Goal: Contribute content: Contribute content

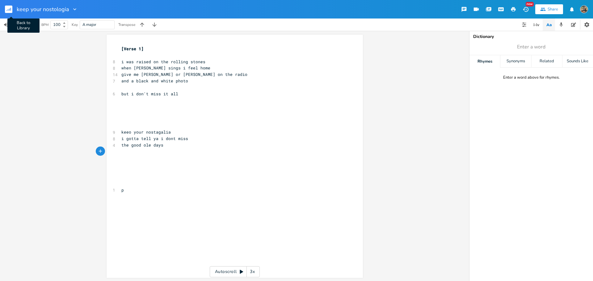
click at [12, 10] on rect "button" at bounding box center [8, 9] width 7 height 7
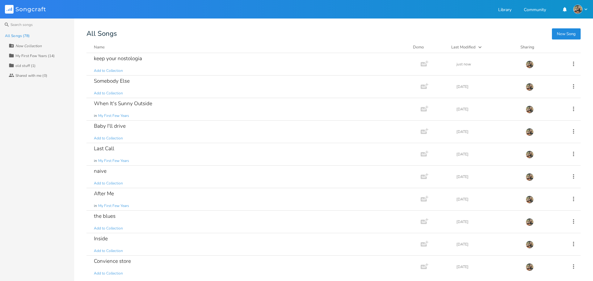
click at [571, 32] on button "New Song" at bounding box center [566, 33] width 29 height 11
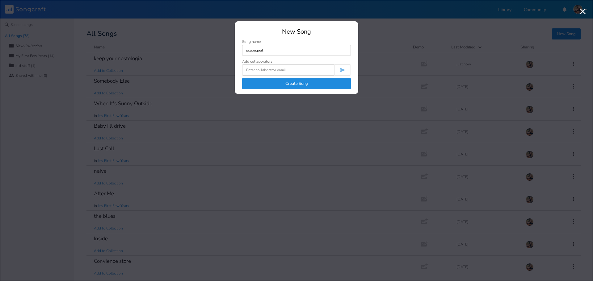
type input "scapegoat"
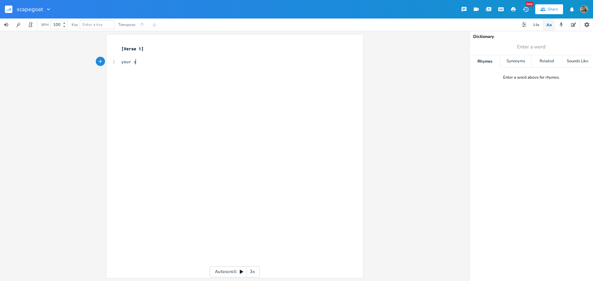
type textarea "your sad"
type textarea "y"
click at [159, 73] on pre "​" at bounding box center [231, 74] width 223 height 6
type textarea "ur"
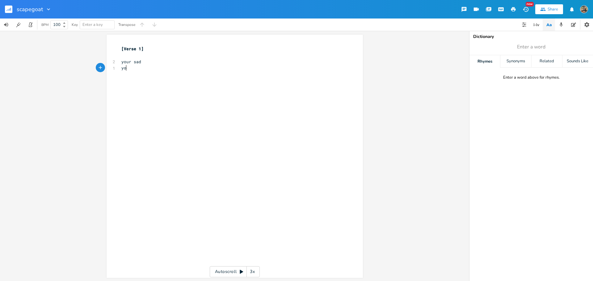
type textarea "r"
type textarea "ur hurt"
type textarea "need someone to blame"
type textarea "kick around some g"
type textarea "dirt"
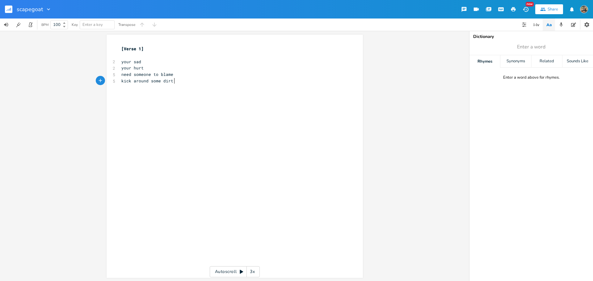
scroll to position [0, 7]
type textarea "that's when i hear my name"
type textarea "scape"
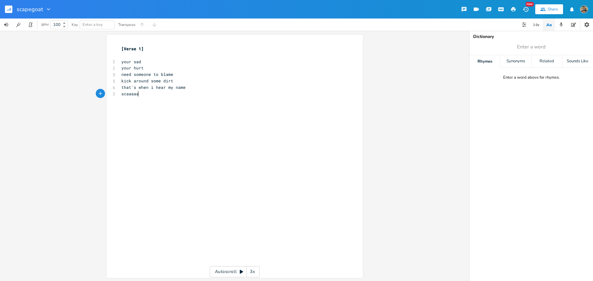
type textarea "aaaap"
type textarea "aaaapegoat"
type textarea "im your"
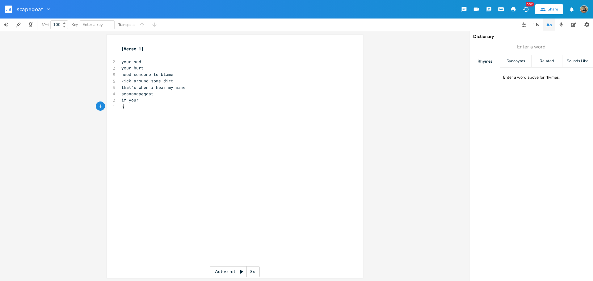
type textarea "sh"
type textarea "[PERSON_NAME]"
type textarea "aaaaaaaaaapgoat"
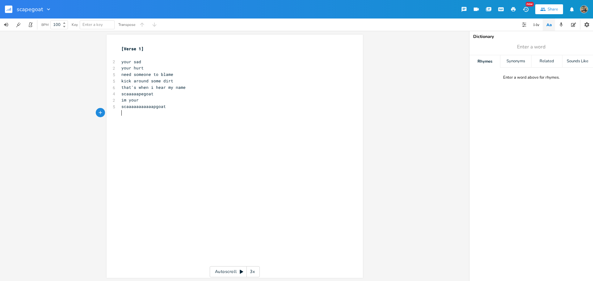
click at [149, 88] on span "that's when i hear my name" at bounding box center [153, 88] width 64 height 6
click at [167, 93] on pre "i hear my name" at bounding box center [231, 94] width 223 height 6
type textarea "you putt out y"
type textarea "our gun"
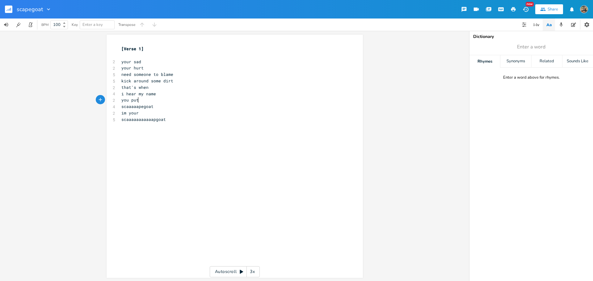
type textarea "l"
type textarea "ll out your gun and am"
type textarea "im"
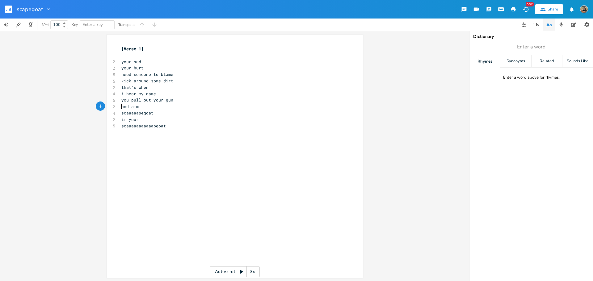
click at [156, 106] on pre "and aim" at bounding box center [231, 106] width 223 height 6
click at [150, 82] on span "kick around some dirt" at bounding box center [147, 81] width 52 height 6
type textarea "in the"
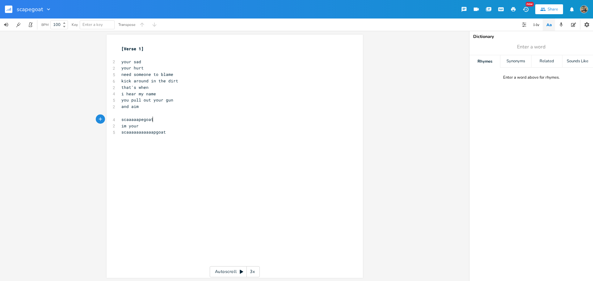
type textarea "scaaaaapegoat"
drag, startPoint x: 153, startPoint y: 120, endPoint x: 105, endPoint y: 120, distance: 48.5
click at [106, 120] on div "scaaaaapegoat x [Verse 1] ​ 2 your sad 2 your hurt 5 need someone to blame 6 ki…" at bounding box center [234, 157] width 256 height 244
click at [165, 124] on pre "scaaaaaaaaaaapgoat" at bounding box center [231, 126] width 223 height 6
drag, startPoint x: 165, startPoint y: 124, endPoint x: 120, endPoint y: 126, distance: 45.4
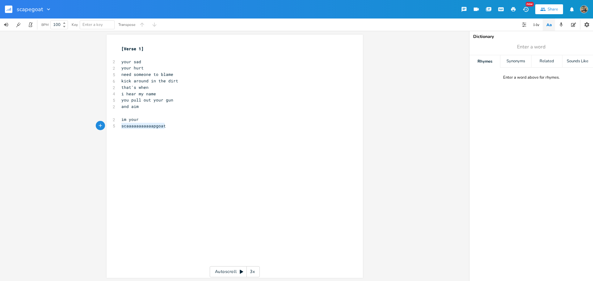
click at [120, 126] on pre "scaaaaaaaaaaapgoat" at bounding box center [231, 126] width 223 height 6
type textarea "scape"
type textarea "scapegoal"
type textarea "t"
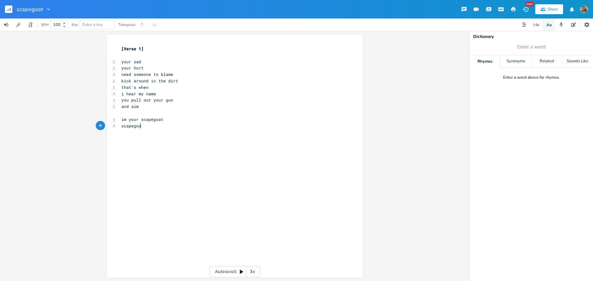
type textarea "scapegoat"
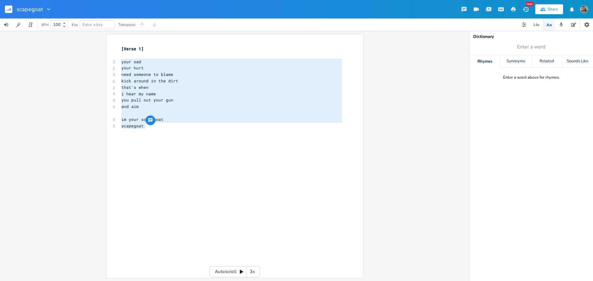
drag, startPoint x: 157, startPoint y: 125, endPoint x: 86, endPoint y: 61, distance: 95.5
click at [86, 61] on div "your sad your hurt need someone to blame kick around in the dirt that's when i …" at bounding box center [234, 156] width 469 height 250
type textarea "your sad your hurt need someone to blame kick around in the dirt that's when i …"
click at [203, 92] on pre "i hear my name" at bounding box center [231, 94] width 223 height 6
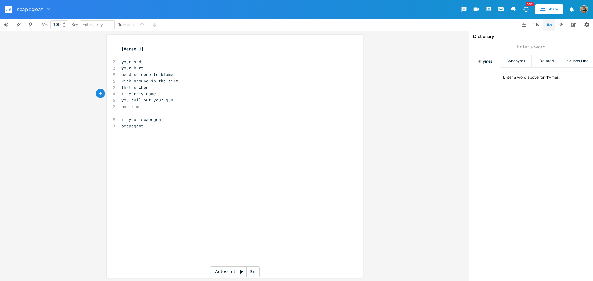
scroll to position [0, 0]
click at [125, 61] on span "your sad" at bounding box center [131, 62] width 20 height 6
type textarea "e"
type textarea "'"
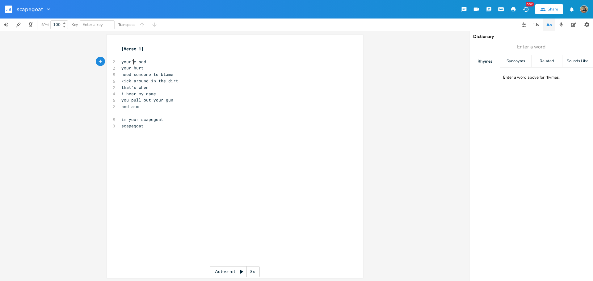
scroll to position [0, 1]
type textarea "'re"
drag, startPoint x: 169, startPoint y: 102, endPoint x: 129, endPoint y: 100, distance: 39.8
click at [129, 100] on span "you pull out your gun" at bounding box center [147, 100] width 52 height 6
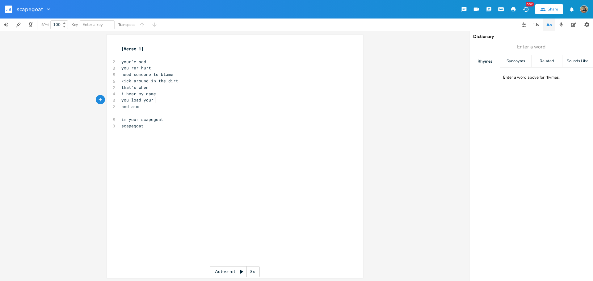
scroll to position [0, 20]
type textarea "load your name"
type textarea "pain"
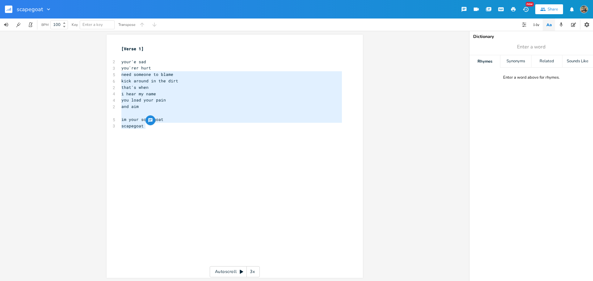
type textarea "you'rer hurt need someone to blame kick around in the dirt that's when i hear m…"
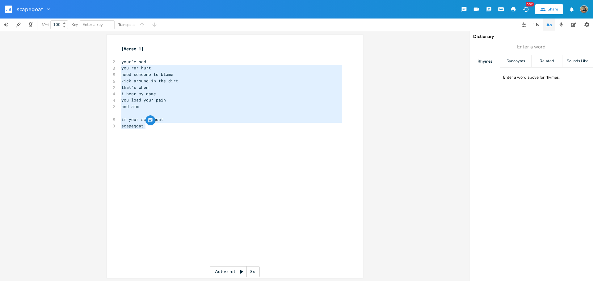
drag, startPoint x: 145, startPoint y: 128, endPoint x: 120, endPoint y: 71, distance: 62.6
click at [120, 71] on div "[Verse 1] ​ 2 your'e sad 3 you'rer hurt 5 need someone to blame 6 kick around i…" at bounding box center [231, 91] width 223 height 90
click at [131, 70] on span "you'rer hurt" at bounding box center [136, 68] width 30 height 6
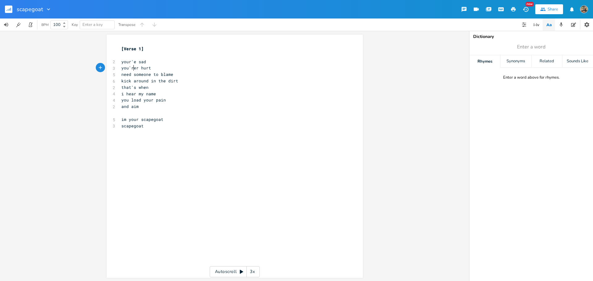
scroll to position [0, 0]
type textarea "'re"
click at [150, 127] on pre "scapegoat" at bounding box center [231, 126] width 223 height 6
click at [146, 121] on span "im your scapegoat" at bounding box center [142, 120] width 42 height 6
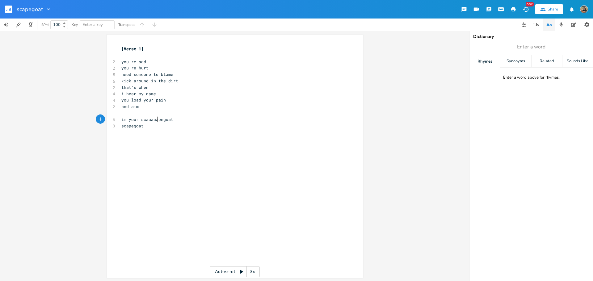
type textarea "aaaaa"
type textarea "scaaaaaapegoat"
drag, startPoint x: 139, startPoint y: 120, endPoint x: 176, endPoint y: 120, distance: 36.7
click at [176, 120] on pre "im your scaaaaaapegoat" at bounding box center [231, 119] width 223 height 6
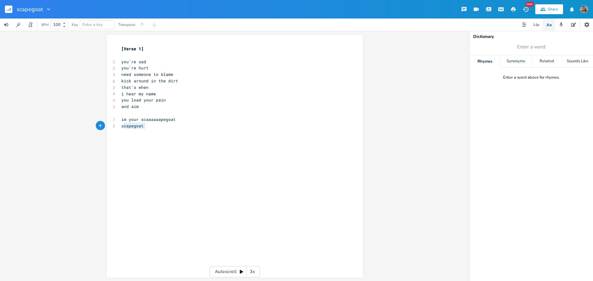
type textarea "scapegoat"
drag, startPoint x: 150, startPoint y: 125, endPoint x: 119, endPoint y: 127, distance: 30.9
click at [120, 127] on pre "scapegoat" at bounding box center [231, 126] width 223 height 6
paste textarea
type textarea "(need a line here)"
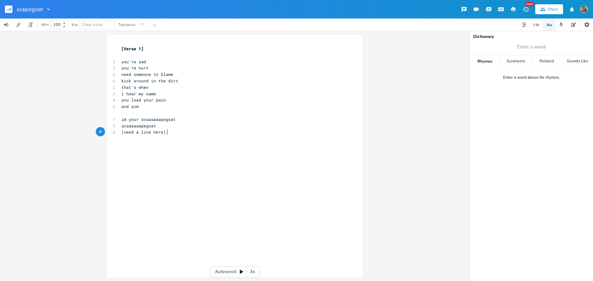
scroll to position [0, 32]
click at [131, 54] on pre "​" at bounding box center [231, 55] width 223 height 6
type textarea "prechorus)"
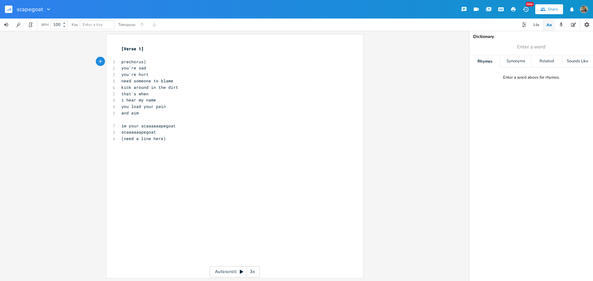
type textarea "("
type textarea "(prechorus)"
drag, startPoint x: 147, startPoint y: 62, endPoint x: 118, endPoint y: 60, distance: 29.1
click at [118, 60] on div "(prechorus) x [Verse 1] ​ 3 (prechorus) 2 you're sad 2 you're hurt 5 need someo…" at bounding box center [234, 157] width 256 height 244
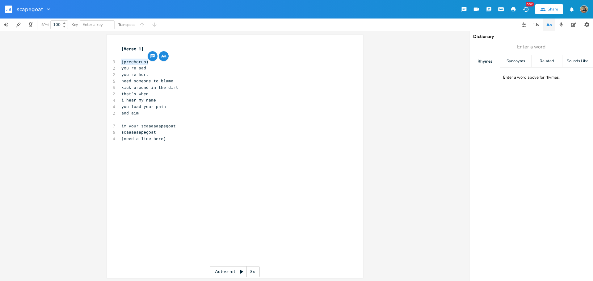
click at [169, 138] on pre "(need a line here)" at bounding box center [231, 138] width 223 height 6
type textarea "scaaaaaapegoat"
drag, startPoint x: 157, startPoint y: 133, endPoint x: 115, endPoint y: 131, distance: 42.7
click at [115, 131] on div "scaaaaaapegoat x [Verse 1] ​ 3 (prechorus) 2 you're sad 2 you're hurt 5 need so…" at bounding box center [234, 157] width 256 height 244
click at [176, 138] on pre "(need a line here)" at bounding box center [231, 138] width 223 height 6
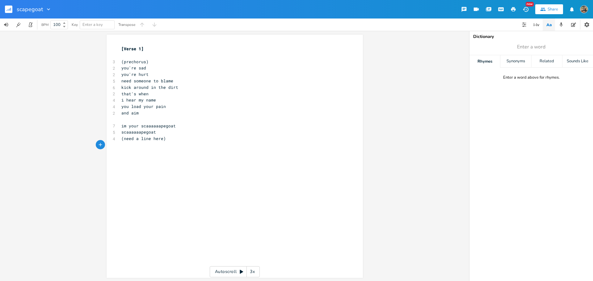
paste textarea "e here) scaaaaaapegoat"
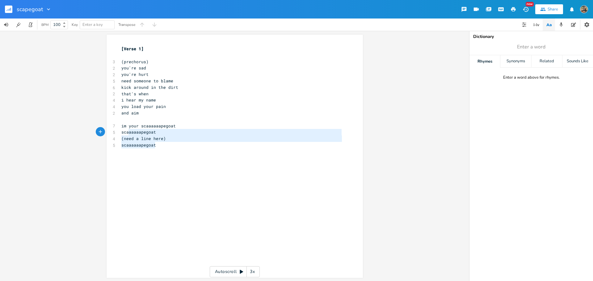
type textarea "im your scaaaaaapegoat scaaaaaapegoat (need a line here) scaaaaaapegoat"
drag, startPoint x: 157, startPoint y: 144, endPoint x: 114, endPoint y: 124, distance: 48.2
click at [114, 124] on div "im your scaaaaaapegoat scaaaaaapegoat (need a line here) scaaaaaapegoat x [Vers…" at bounding box center [234, 157] width 256 height 244
click at [183, 144] on pre "scaaaaaapegoat" at bounding box center [231, 145] width 223 height 6
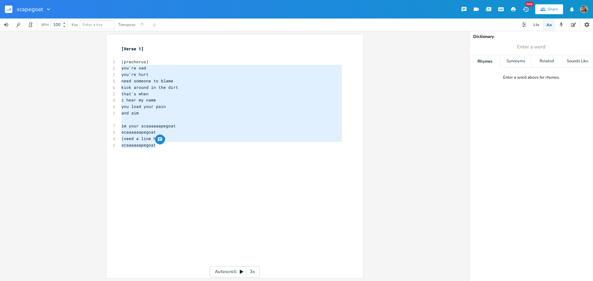
drag, startPoint x: 175, startPoint y: 147, endPoint x: 96, endPoint y: 69, distance: 110.7
click at [96, 69] on div "you're sad you're hurt need someone to blame kick around in the dirt that's whe…" at bounding box center [234, 156] width 469 height 250
type textarea "you're sad you're hurt need someone to blame kick around in the dirt that's whe…"
click at [169, 177] on div "x [Verse 1] ​ 3 (prechorus) 2 you're sad 2 you're hurt 5 need someone to blame …" at bounding box center [239, 161] width 238 height 235
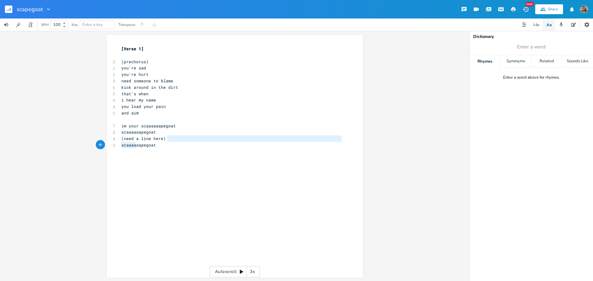
type textarea "s"
drag, startPoint x: 165, startPoint y: 138, endPoint x: 112, endPoint y: 140, distance: 52.8
click at [120, 140] on div "4 (need a line here)" at bounding box center [231, 138] width 223 height 6
type textarea "you wa"
type textarea "on't eer"
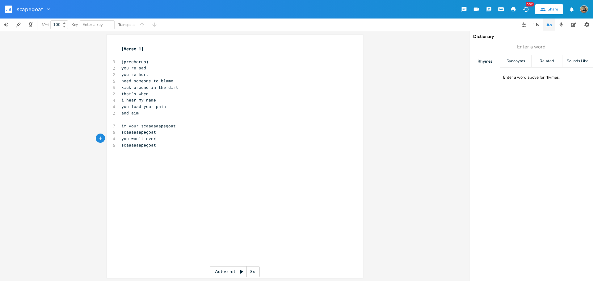
type textarea "ver a"
type textarea "escape your problems as long as"
type textarea "i'm your"
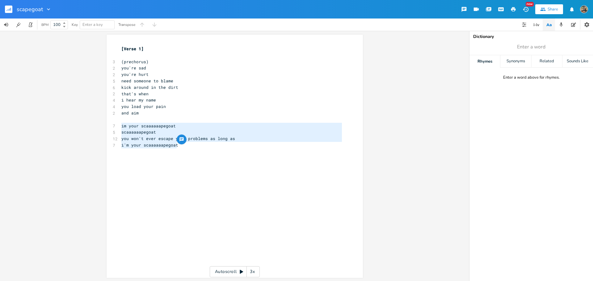
drag, startPoint x: 209, startPoint y: 147, endPoint x: 119, endPoint y: 128, distance: 91.8
click at [120, 128] on div "[Verse 1] ​ 3 (prechorus) 2 you're sad 2 you're hurt 5 need someone to blame 6 …" at bounding box center [231, 100] width 223 height 109
type textarea "im your scaaaaaapegoat scaaaaaapegoat you won't ever escape your problems as lo…"
click at [215, 174] on div "x [Verse 1] ​ 3 (prechorus) 2 you're sad 2 you're hurt 5 need someone to blame …" at bounding box center [239, 161] width 238 height 235
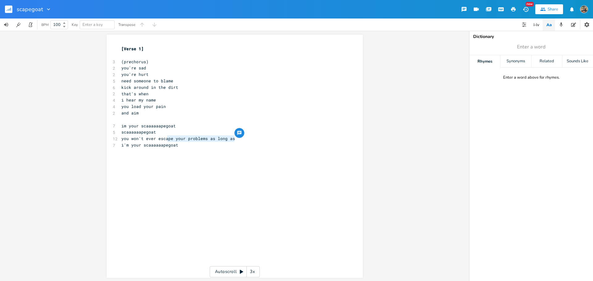
type textarea "scape your problems as long as"
drag, startPoint x: 232, startPoint y: 142, endPoint x: 158, endPoint y: 138, distance: 73.9
click at [158, 138] on div "[Verse 1] ​ 3 (prechorus) 2 you're sad 2 you're hurt 5 need someone to blame 6 …" at bounding box center [231, 100] width 223 height 109
type textarea "be free"
type textarea "as long as you blame me"
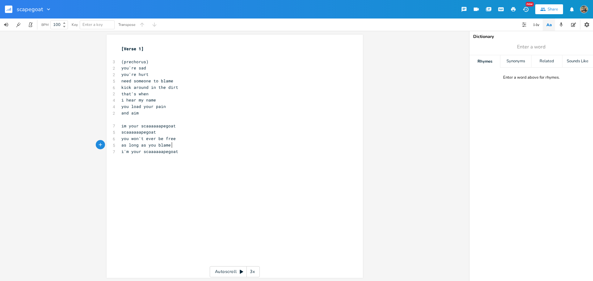
scroll to position [0, 45]
type textarea "your"
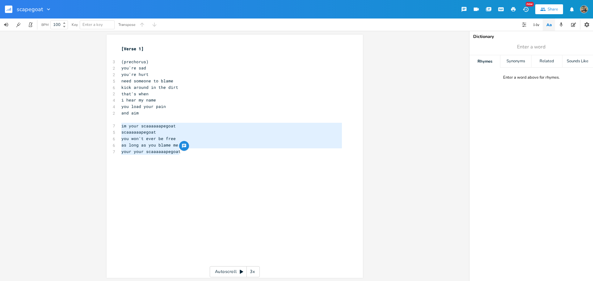
drag, startPoint x: 185, startPoint y: 153, endPoint x: 119, endPoint y: 126, distance: 71.3
click at [120, 126] on div "[Verse 1] ​ 3 (prechorus) 2 you're sad 2 you're hurt 5 need someone to blame 6 …" at bounding box center [231, 103] width 223 height 115
type textarea "im your scaaaaaapegoat scaaaaaapegoat you won't ever be free as long as you bla…"
click at [197, 175] on div "x [Verse 1] ​ 3 (prechorus) 2 you're sad 2 you're hurt 5 need someone to blame …" at bounding box center [239, 161] width 238 height 235
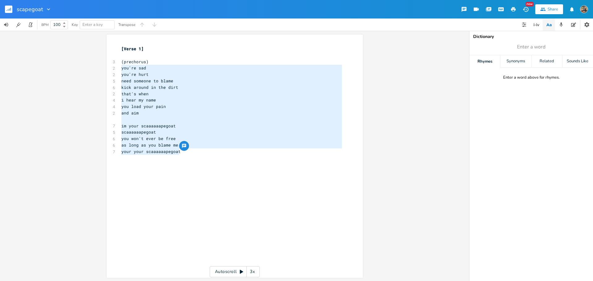
type textarea "(prechorus) you're sad you're hurt need someone to blame kick around in the dir…"
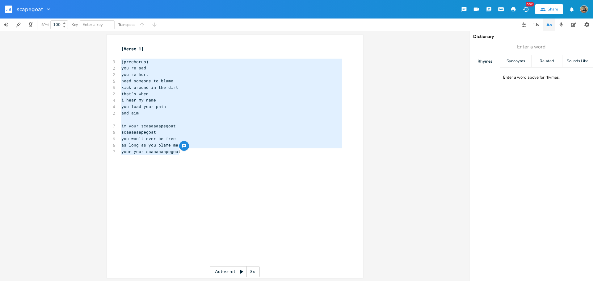
drag, startPoint x: 187, startPoint y: 153, endPoint x: 118, endPoint y: 63, distance: 113.6
click at [120, 63] on div "[Verse 1] ​ 3 (prechorus) 2 you're sad 2 you're hurt 5 need someone to blame 6 …" at bounding box center [231, 103] width 223 height 115
click at [121, 66] on span "you're sad" at bounding box center [133, 68] width 25 height 6
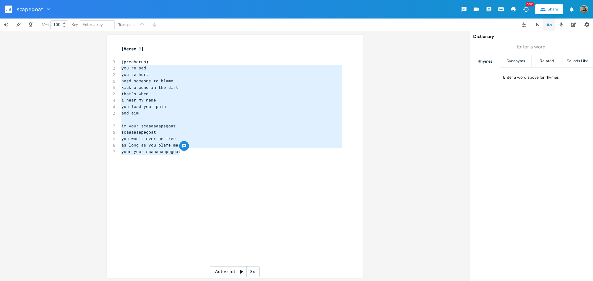
type textarea "you're sad you're hurt need someone to blame kick around in the dirt that's whe…"
drag, startPoint x: 120, startPoint y: 66, endPoint x: 185, endPoint y: 156, distance: 110.8
click at [185, 156] on div "[Verse 1] ​ 3 (prechorus) 2 you're sad 2 you're hurt 5 need someone to blame 6 …" at bounding box center [231, 103] width 223 height 115
click at [197, 93] on pre "that's when" at bounding box center [231, 94] width 223 height 6
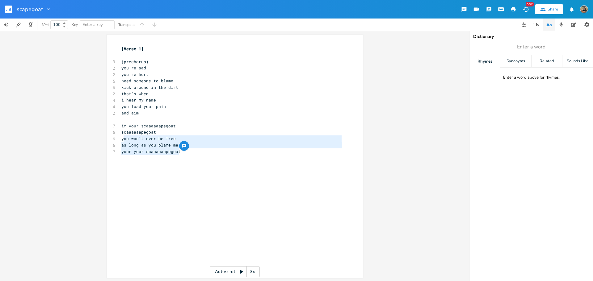
type textarea "you won't ever be free as long as you blame me your your scaaaaaapegoat"
drag, startPoint x: 177, startPoint y: 152, endPoint x: 119, endPoint y: 141, distance: 59.4
click at [120, 141] on div "[Verse 1] ​ 3 (prechorus) 2 you're sad 2 you're hurt 5 need someone to blame 6 …" at bounding box center [231, 103] width 223 height 115
paste textarea
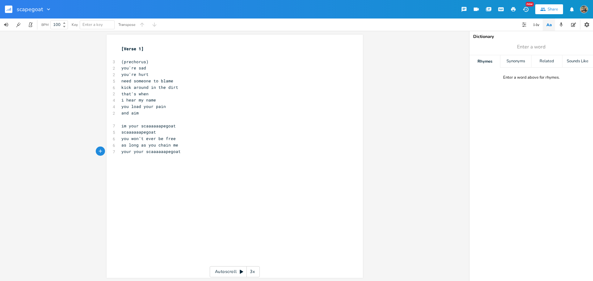
click at [163, 143] on span "as long as you chain me" at bounding box center [149, 145] width 57 height 6
type textarea "beat"
type textarea "hurt"
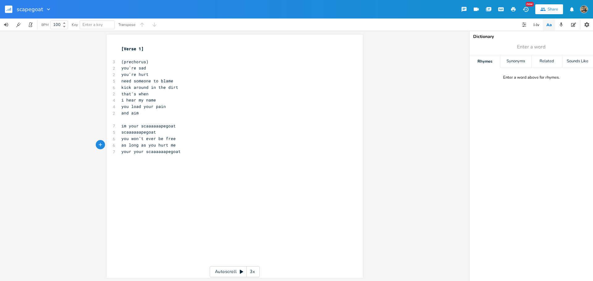
click at [129, 154] on span "your your scaaaaaapegoat" at bounding box center [150, 152] width 59 height 6
click at [185, 152] on pre "your scaaaaaapegoat" at bounding box center [231, 151] width 223 height 6
type textarea "OK i can onl"
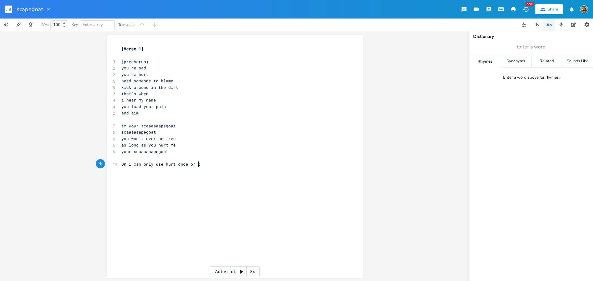
type textarea "ly use hurt once or bk"
type textarea "lame once"
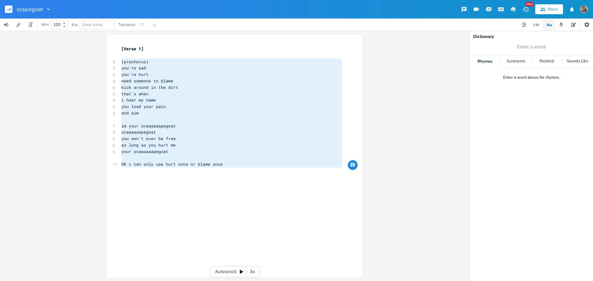
drag, startPoint x: 240, startPoint y: 174, endPoint x: 112, endPoint y: 61, distance: 171.0
click at [120, 61] on div "x [Verse 1] ​ 3 (prechorus) 2 you're sad 2 you're hurt 5 need someone to blame …" at bounding box center [231, 109] width 223 height 131
type textarea "(prechorus) you're sad you're hurt need someone to blame kick around in the dir…"
click at [193, 166] on span "OK i can only use hurt once or blame once" at bounding box center [171, 164] width 101 height 6
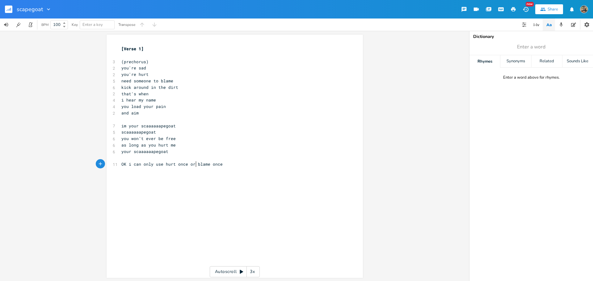
scroll to position [0, 0]
type textarea "A"
type textarea "and"
click at [164, 146] on span "as long as you hurt me" at bounding box center [148, 145] width 54 height 6
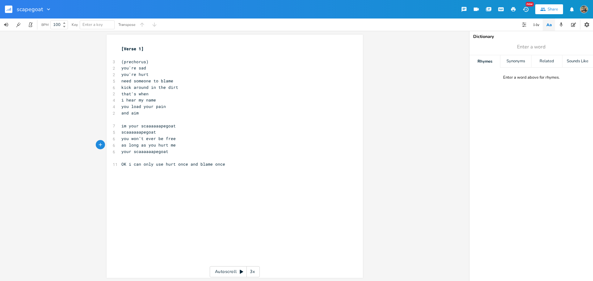
type textarea "("
type textarea ", beat, blame)"
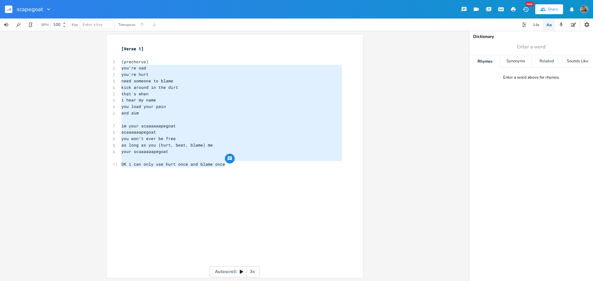
drag, startPoint x: 228, startPoint y: 166, endPoint x: 86, endPoint y: 69, distance: 172.0
click at [86, 69] on div "you're sad you're hurt need someone to blame kick around in the dirt that's whe…" at bounding box center [234, 156] width 469 height 250
type textarea "you're sad you're hurt need someone to blame kick around in the dirt that's whe…"
click at [180, 123] on pre "im your scaaaaaapegoat" at bounding box center [231, 126] width 223 height 6
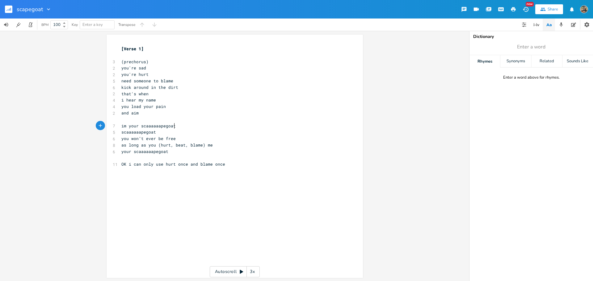
scroll to position [0, 0]
type textarea "hurt, beat, blame)"
drag, startPoint x: 202, startPoint y: 144, endPoint x: 157, endPoint y: 146, distance: 45.1
click at [157, 146] on span "as long as you (hurt, beat, blame) me" at bounding box center [166, 145] width 91 height 6
type textarea "use"
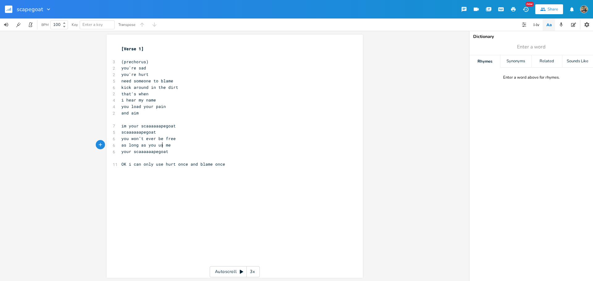
scroll to position [0, 6]
type textarea "as"
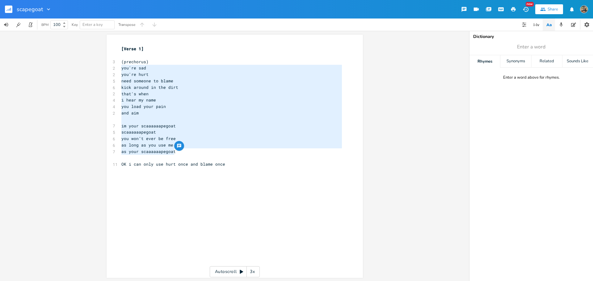
drag, startPoint x: 173, startPoint y: 152, endPoint x: 96, endPoint y: 67, distance: 114.3
click at [96, 67] on div "you're sad you're hurt need someone to blame kick around in the dirt that's whe…" at bounding box center [234, 156] width 469 height 250
type textarea "you're sad you're hurt need someone to blame kick around in the dirt that's whe…"
click at [236, 165] on pre "OK i can only use hurt once and blame once" at bounding box center [231, 164] width 223 height 6
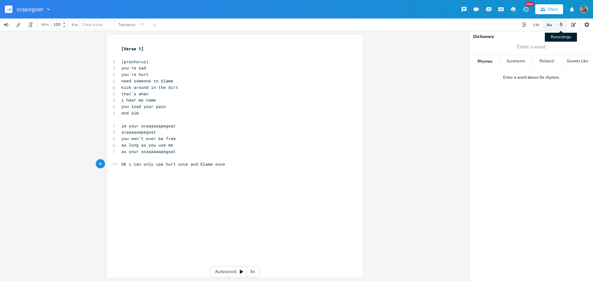
click at [559, 24] on icon "button" at bounding box center [561, 25] width 6 height 6
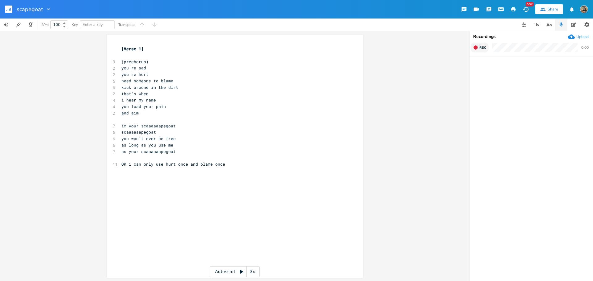
click at [477, 49] on icon "button" at bounding box center [475, 47] width 5 height 5
click at [478, 48] on button "End" at bounding box center [479, 48] width 18 height 10
click at [121, 127] on span "im your scaaaaaapegoat" at bounding box center [148, 126] width 54 height 6
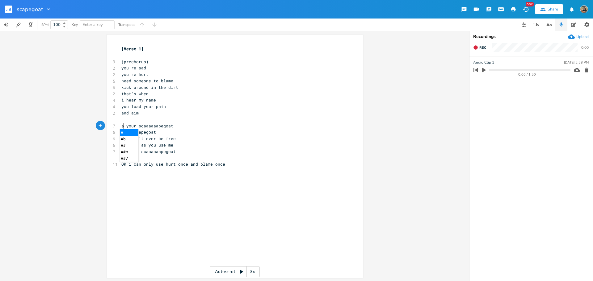
type textarea "at"
click at [221, 168] on pre "​" at bounding box center [231, 171] width 223 height 6
click at [158, 145] on span "as long as you use me" at bounding box center [147, 145] width 52 height 6
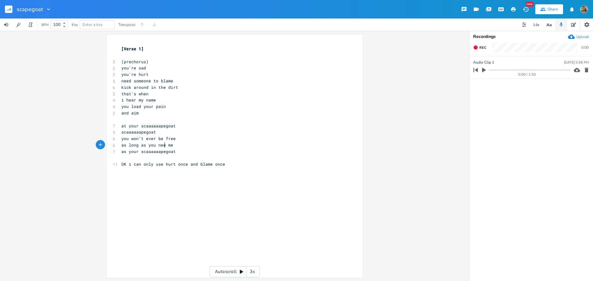
type textarea "need"
click at [125, 127] on span "at your scaaaaaapegoat" at bounding box center [148, 126] width 54 height 6
click at [479, 48] on span "Rec" at bounding box center [482, 47] width 7 height 5
click at [479, 48] on span "End" at bounding box center [482, 47] width 7 height 5
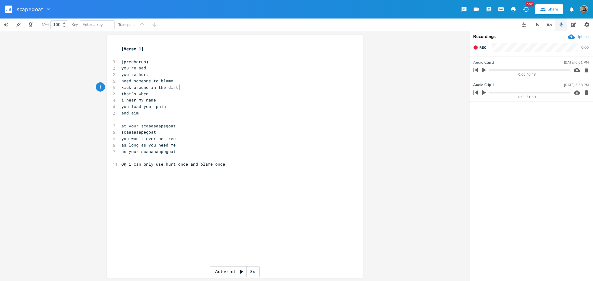
scroll to position [0, 0]
type textarea "kick around in the dirt"
drag, startPoint x: 183, startPoint y: 89, endPoint x: 118, endPoint y: 89, distance: 65.1
click at [120, 89] on pre "kick around in the dirt" at bounding box center [231, 87] width 223 height 6
click at [154, 110] on pre "and aim" at bounding box center [231, 113] width 223 height 6
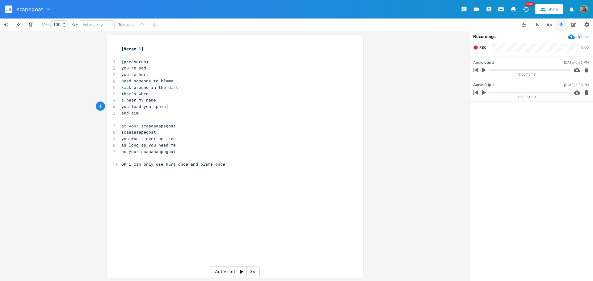
click at [151, 112] on pre "and aim" at bounding box center [231, 113] width 223 height 6
type textarea "at"
click at [126, 127] on span "at your scaaaaaapegoat" at bounding box center [148, 126] width 54 height 6
click at [144, 115] on pre "and aim at" at bounding box center [231, 113] width 223 height 6
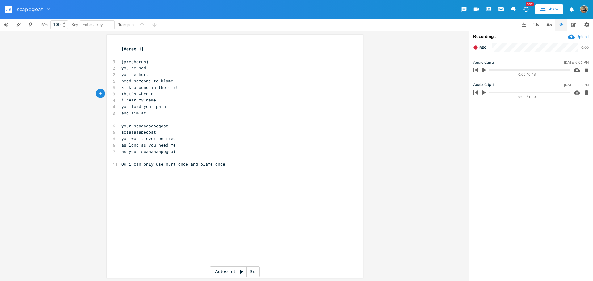
type textarea "n"
type textarea "en"
